Goal: Communication & Community: Answer question/provide support

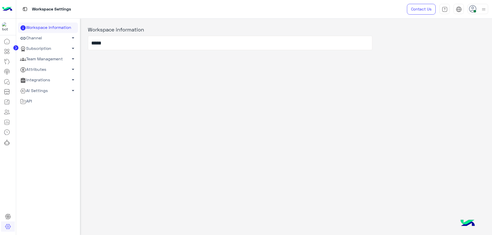
click at [40, 60] on link "Team Management arrow_drop_down" at bounding box center [48, 59] width 60 height 10
click at [39, 70] on link "Team Members" at bounding box center [48, 69] width 60 height 9
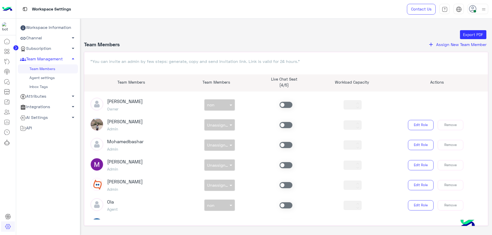
scroll to position [128, 0]
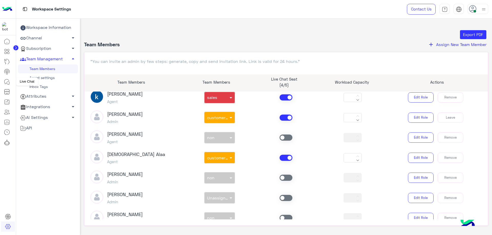
click at [10, 81] on icon at bounding box center [7, 82] width 6 height 6
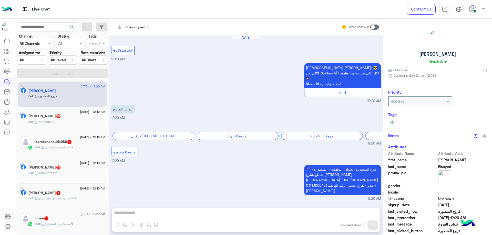
scroll to position [129, 0]
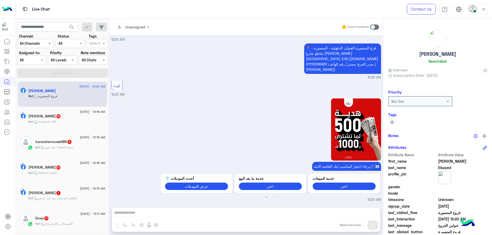
click at [32, 55] on label "Assigned to:" at bounding box center [29, 52] width 21 height 5
click at [33, 58] on div at bounding box center [31, 60] width 28 height 6
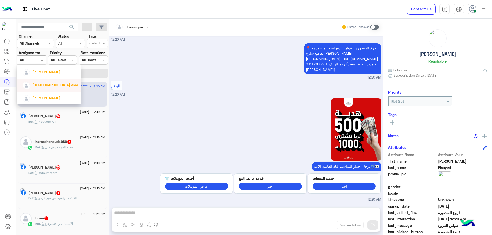
scroll to position [55, 0]
click at [45, 74] on div "[PERSON_NAME]" at bounding box center [46, 71] width 28 height 5
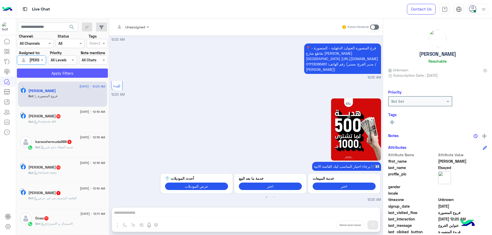
click at [47, 75] on button "Apply Filters" at bounding box center [62, 73] width 91 height 9
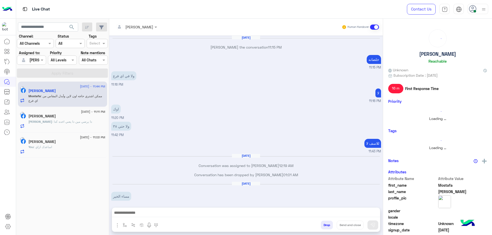
scroll to position [410, 0]
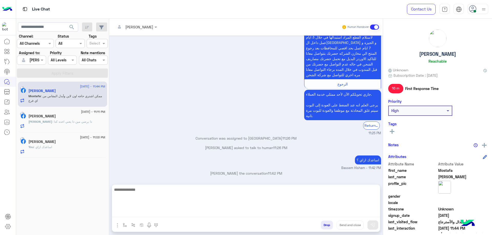
click at [176, 112] on textarea at bounding box center [246, 202] width 268 height 31
type textarea "*"
type textarea "**********"
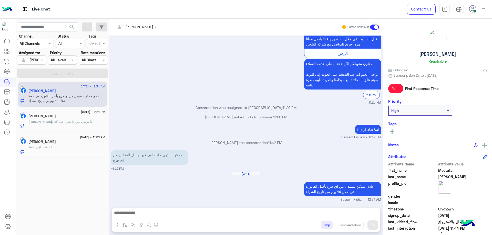
scroll to position [441, 0]
click at [205, 51] on h5 "Mostafa Osman" at bounding box center [437, 54] width 37 height 6
copy h5 "Mostafa Osman"
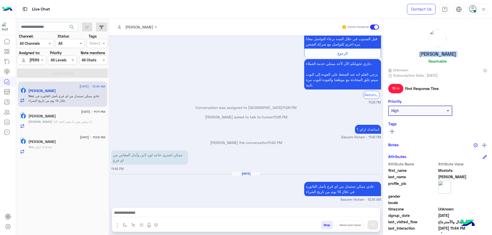
click at [205, 112] on button "Drop" at bounding box center [327, 225] width 12 height 9
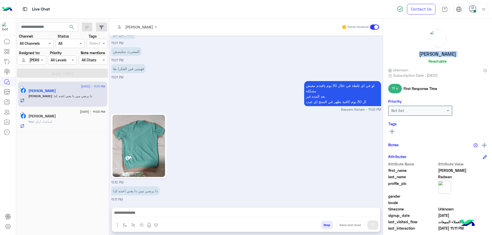
scroll to position [303, 0]
click at [205, 112] on button "Drop" at bounding box center [327, 225] width 12 height 9
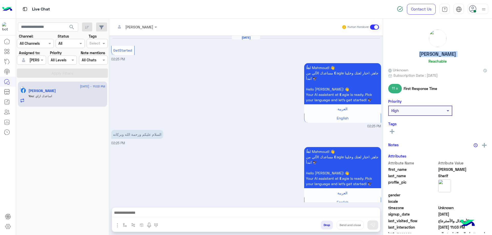
scroll to position [453, 0]
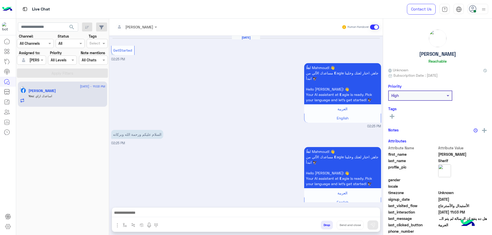
scroll to position [453, 0]
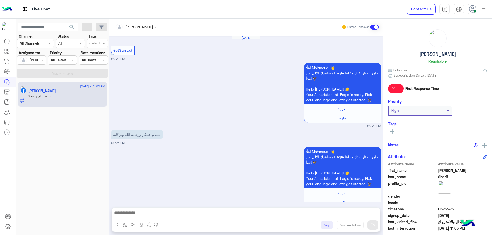
scroll to position [453, 0]
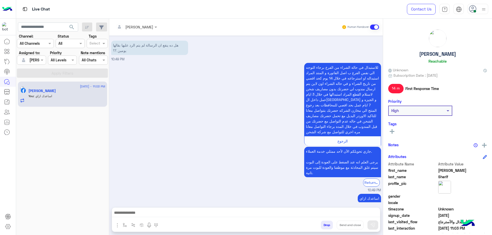
click at [324, 223] on button "Drop" at bounding box center [327, 225] width 12 height 9
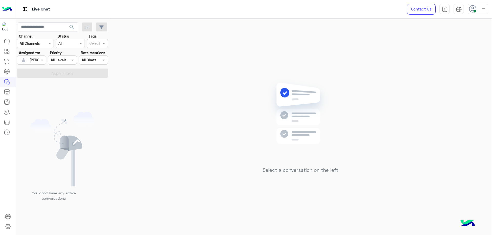
click at [472, 8] on icon at bounding box center [472, 9] width 8 height 8
click at [463, 71] on label "Offline" at bounding box center [456, 72] width 56 height 9
click at [440, 113] on link "Sign Out" at bounding box center [442, 113] width 14 height 4
